Goal: Navigation & Orientation: Find specific page/section

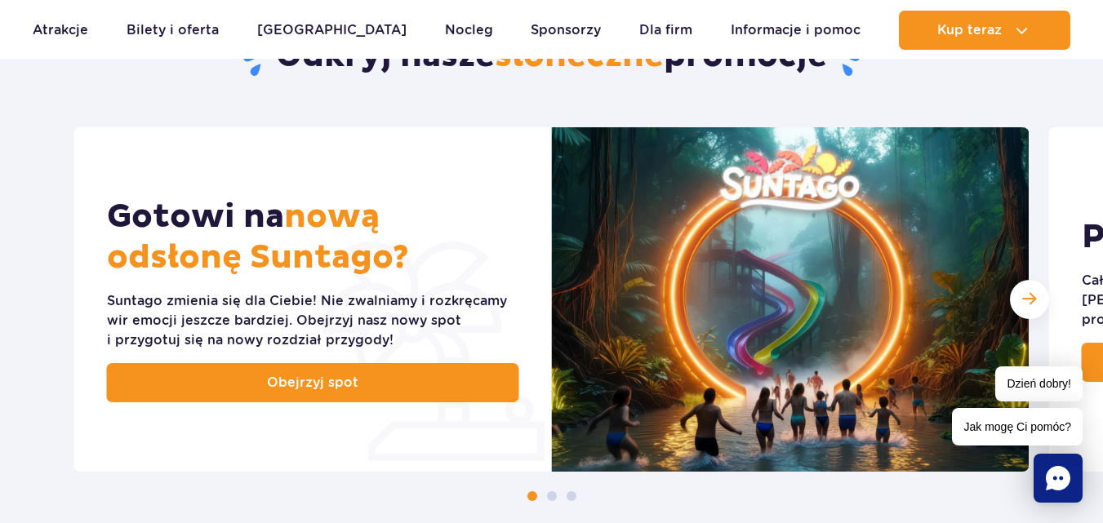
scroll to position [641, 0]
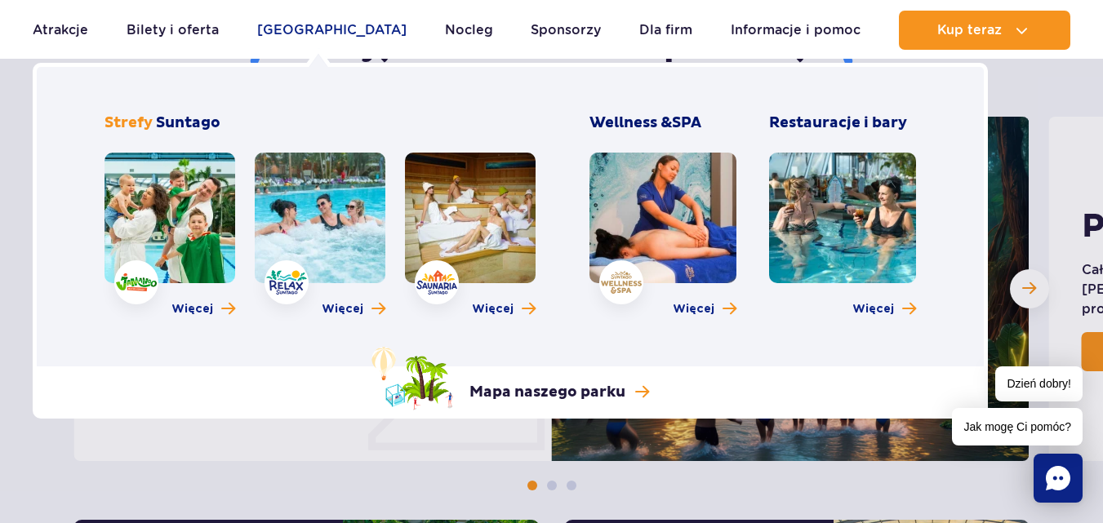
click at [327, 34] on link "[GEOGRAPHIC_DATA]" at bounding box center [331, 30] width 149 height 39
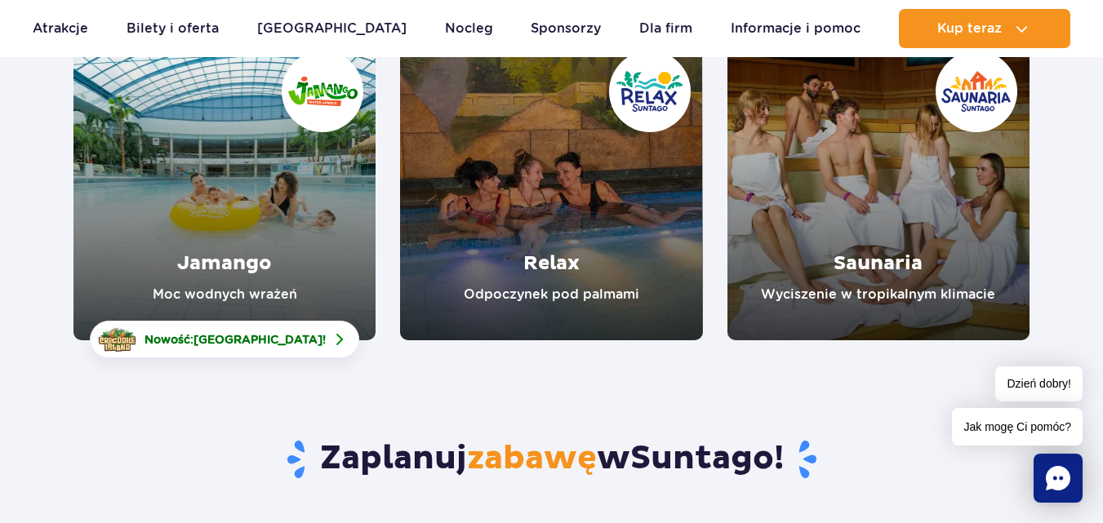
scroll to position [239, 0]
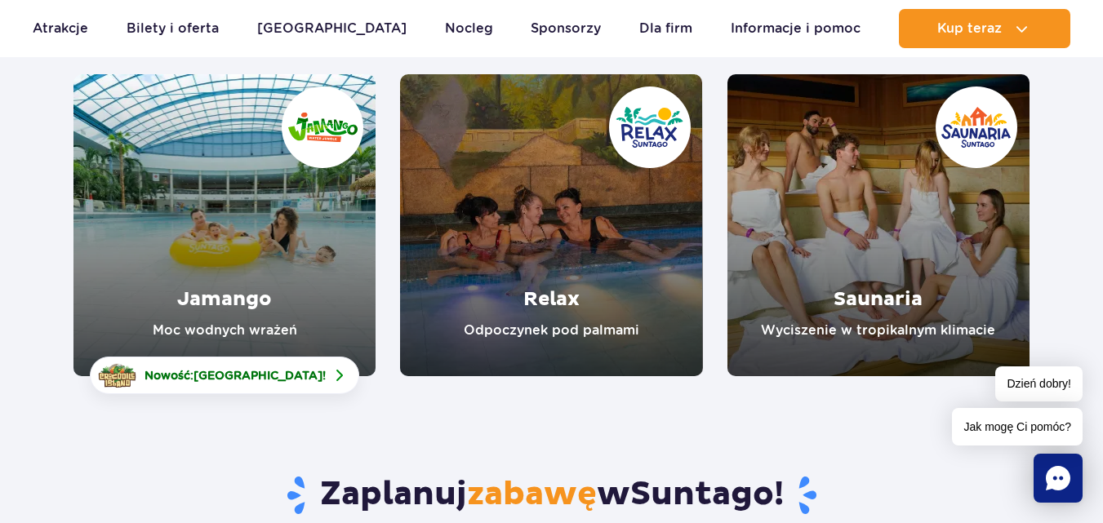
click at [566, 163] on link "Relax" at bounding box center [551, 225] width 302 height 302
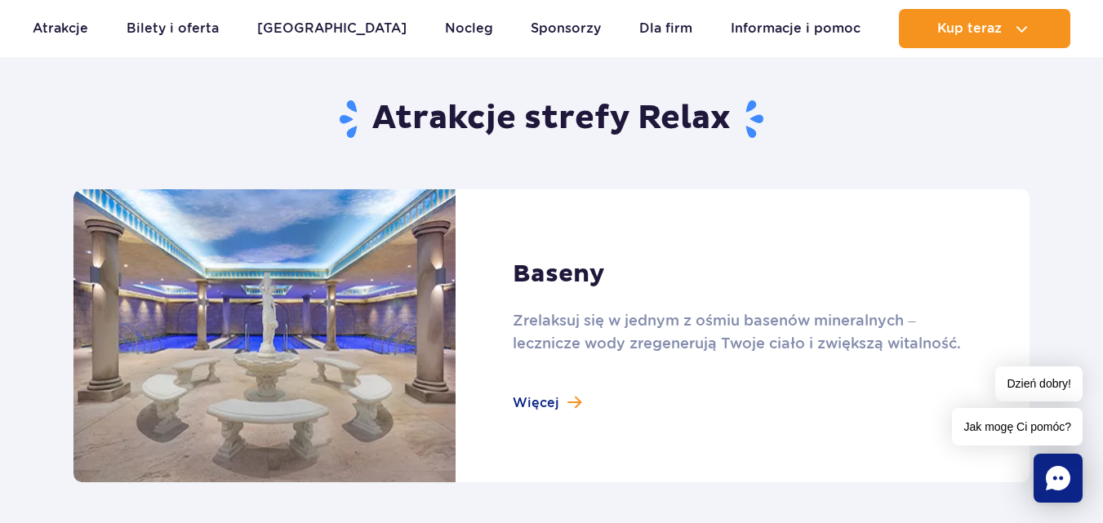
scroll to position [993, 0]
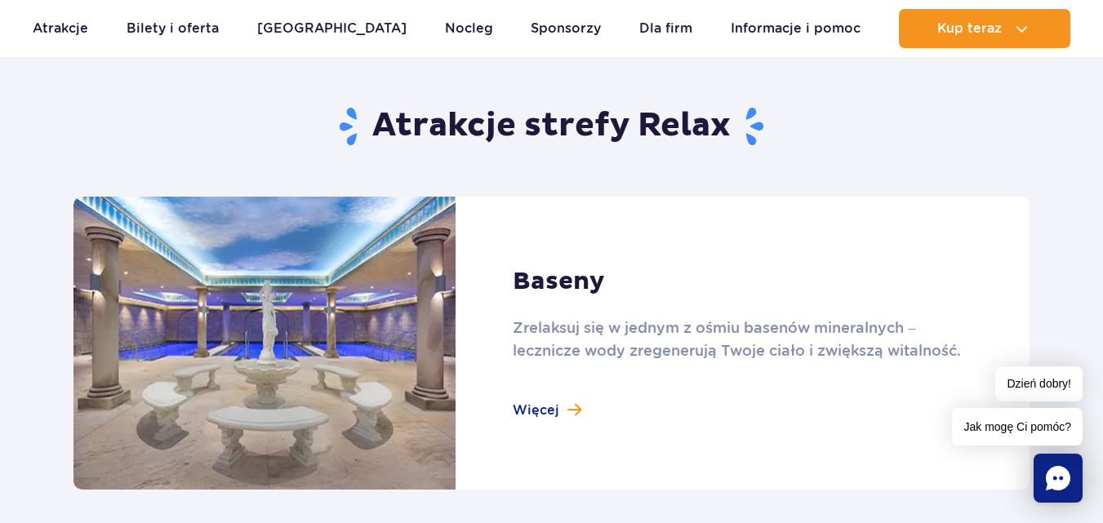
click at [543, 411] on link at bounding box center [551, 343] width 956 height 293
